Goal: Transaction & Acquisition: Purchase product/service

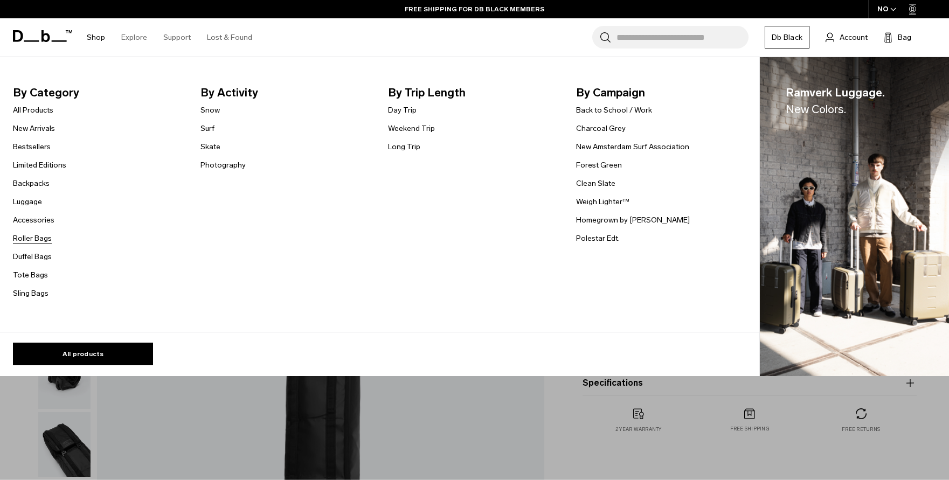
click at [34, 238] on link "Roller Bags" at bounding box center [32, 238] width 39 height 11
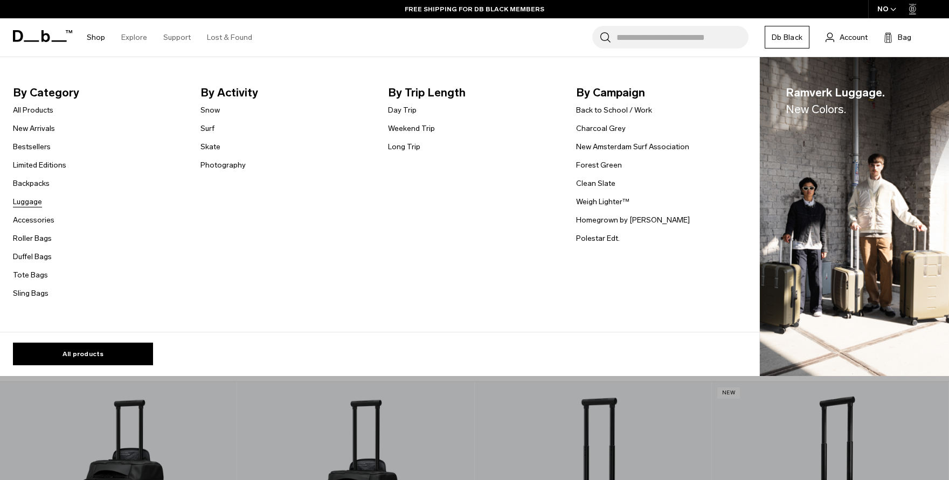
click at [24, 200] on link "Luggage" at bounding box center [27, 201] width 29 height 11
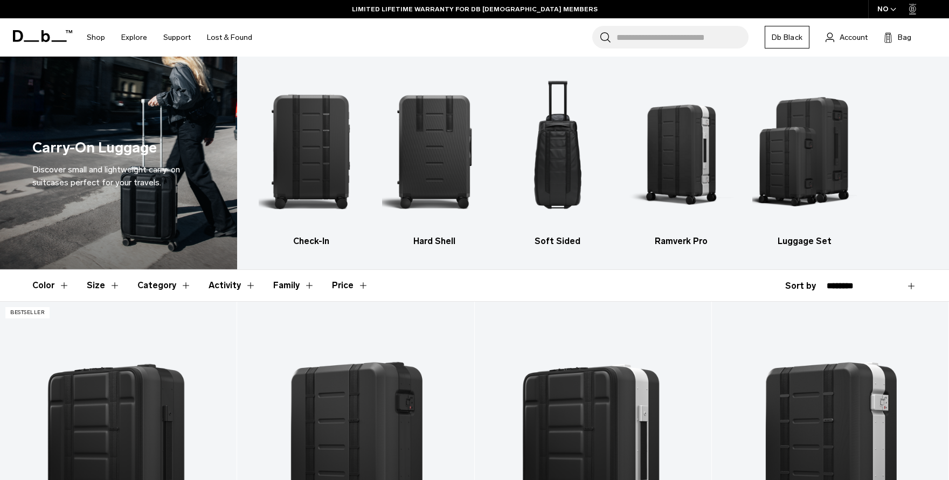
click at [894, 8] on icon "button" at bounding box center [893, 10] width 6 height 4
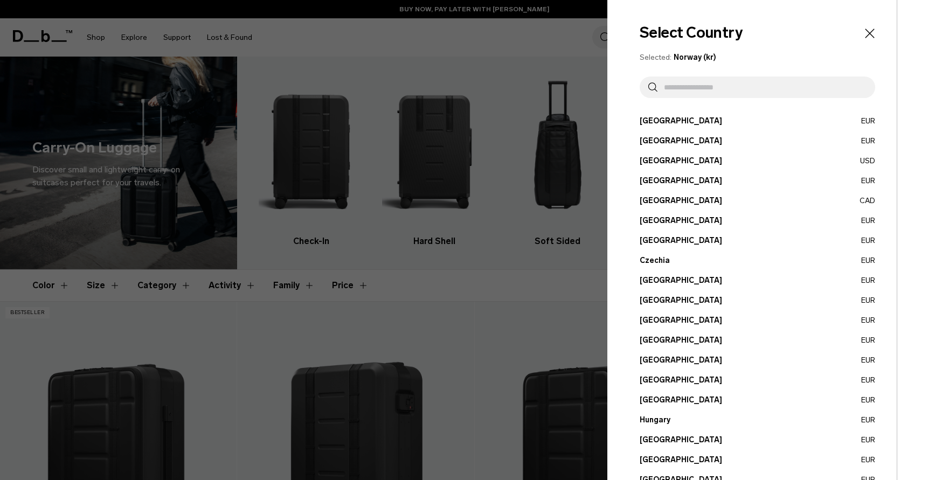
click at [677, 82] on input "text" at bounding box center [762, 88] width 209 height 22
type input "******"
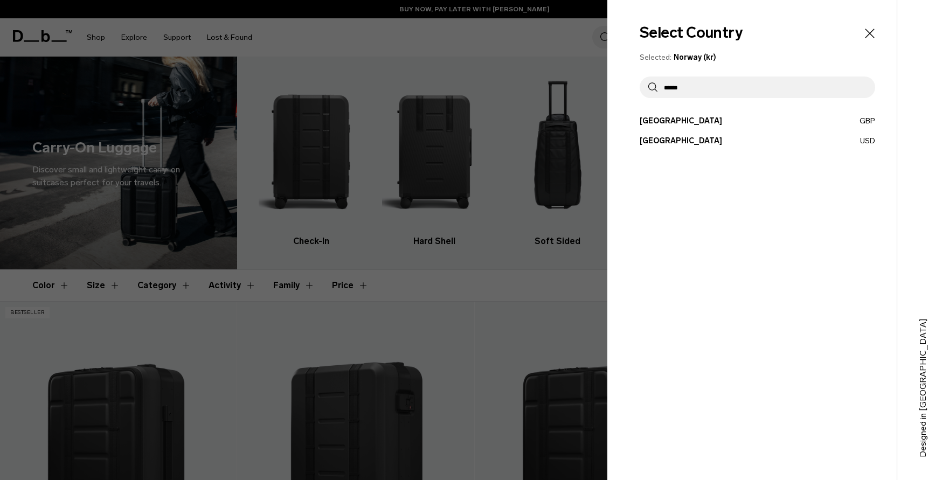
click at [671, 144] on button "United States USD" at bounding box center [758, 140] width 236 height 11
click at [651, 139] on button "United States USD" at bounding box center [758, 140] width 236 height 11
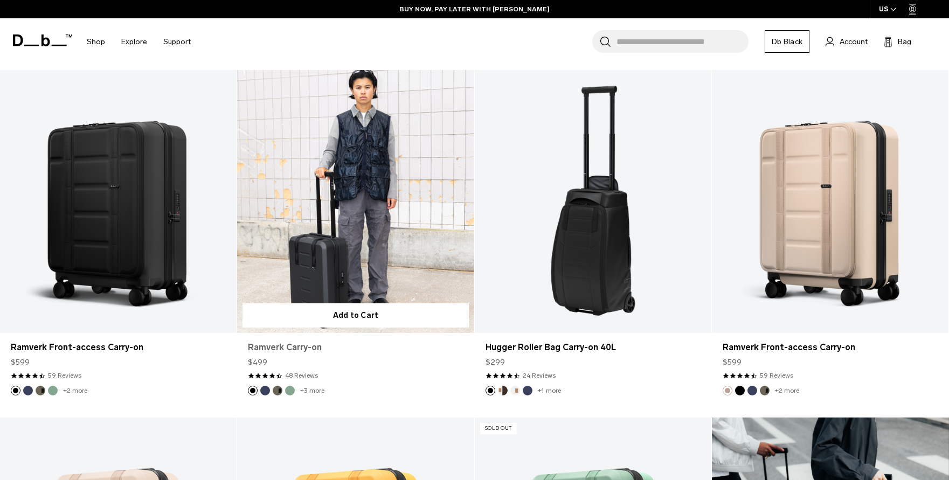
scroll to position [580, 0]
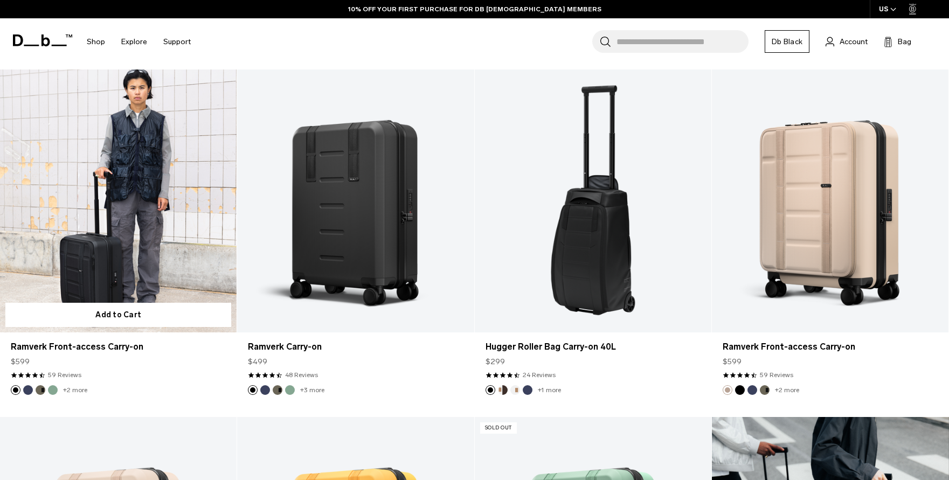
click at [122, 249] on link "Ramverk Front-access Carry-on" at bounding box center [118, 201] width 237 height 263
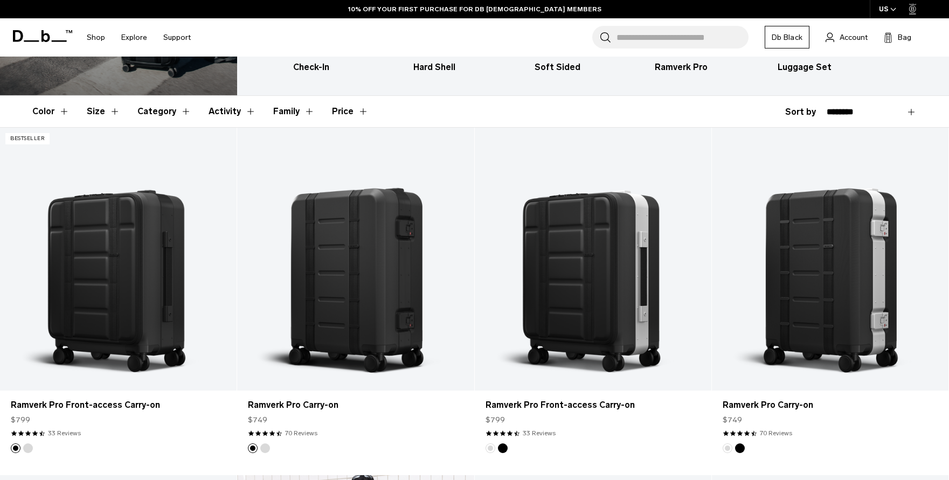
scroll to position [175, 0]
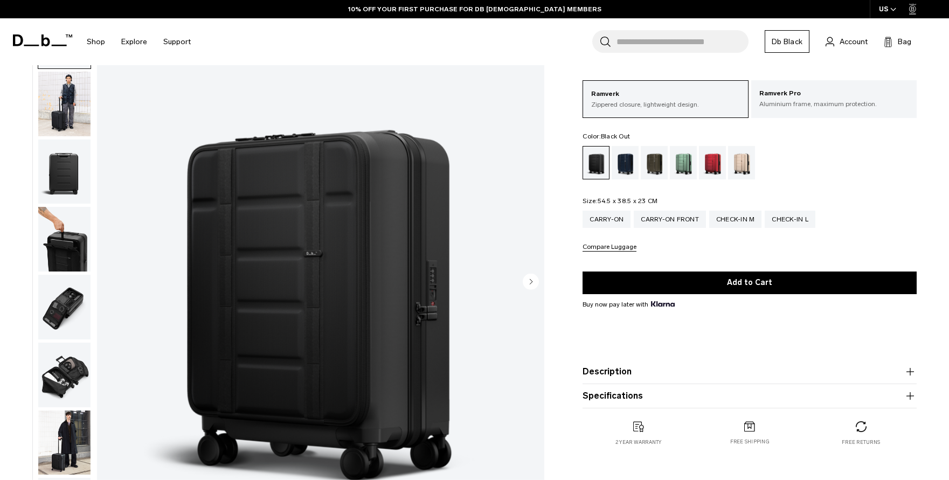
scroll to position [72, 0]
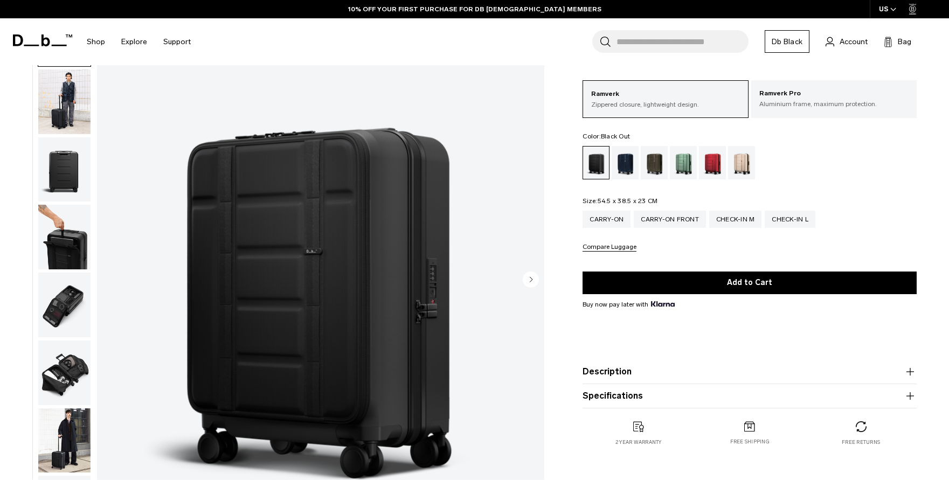
click at [59, 314] on img "button" at bounding box center [64, 305] width 52 height 65
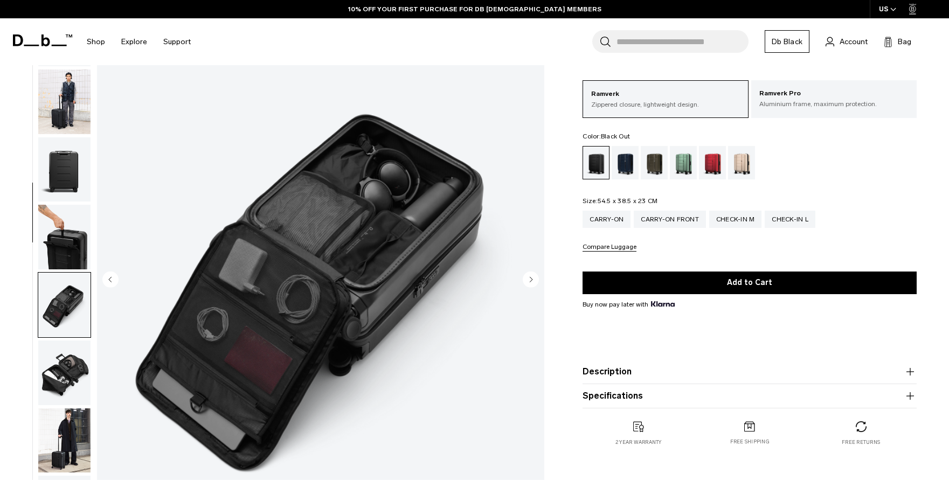
scroll to position [261, 0]
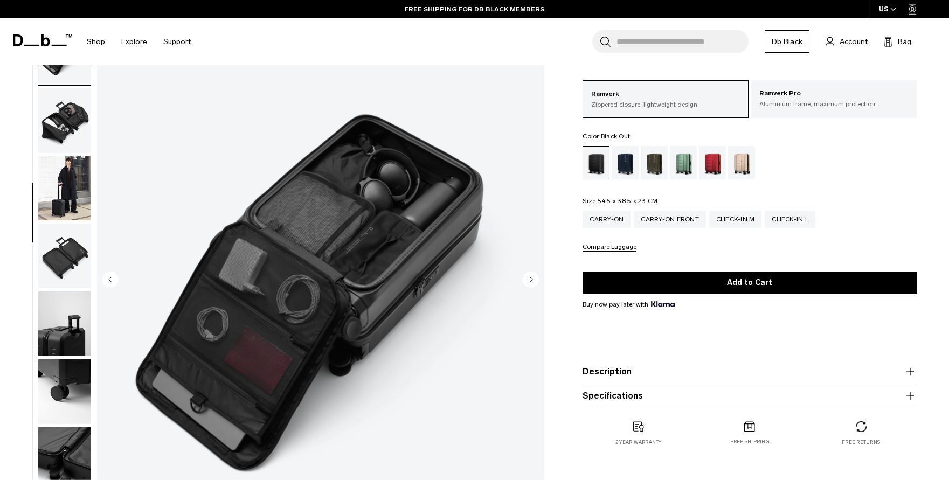
click at [61, 240] on img "button" at bounding box center [64, 256] width 52 height 65
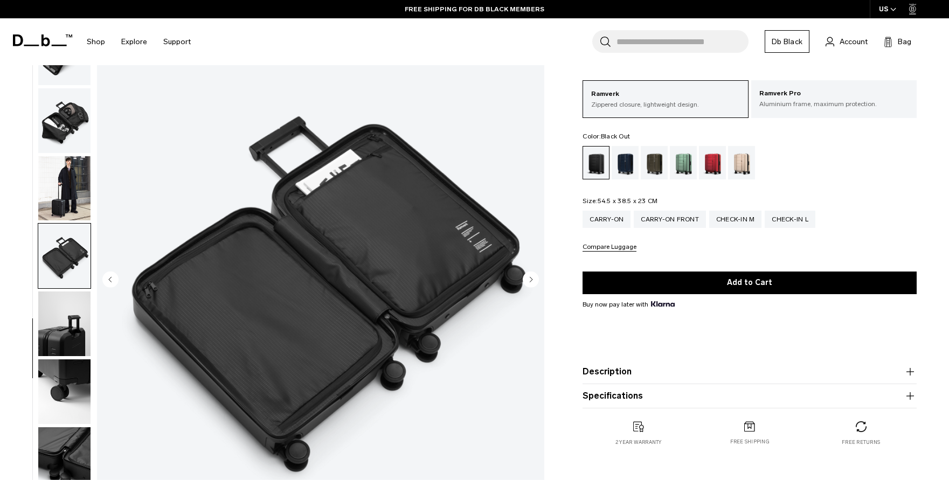
click at [72, 305] on img "button" at bounding box center [64, 324] width 52 height 65
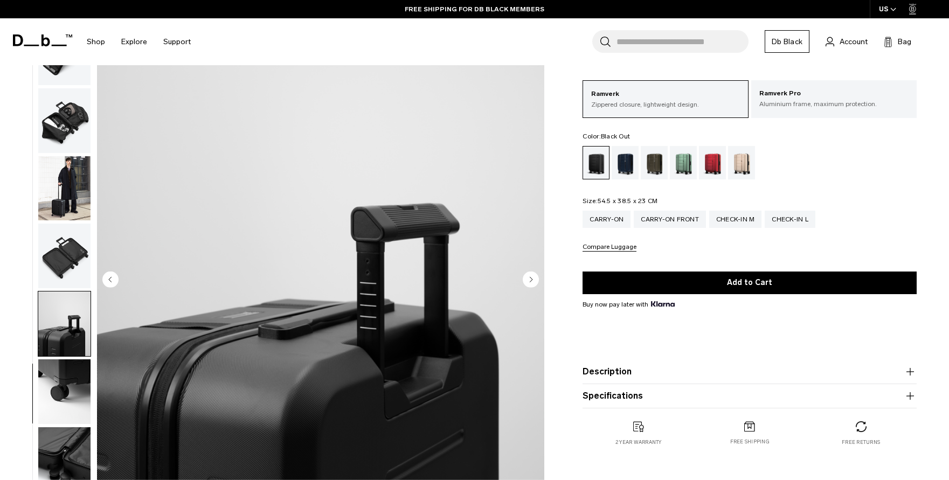
click at [680, 247] on div "Compare Luggage" at bounding box center [750, 248] width 334 height 8
